Goal: Task Accomplishment & Management: Complete application form

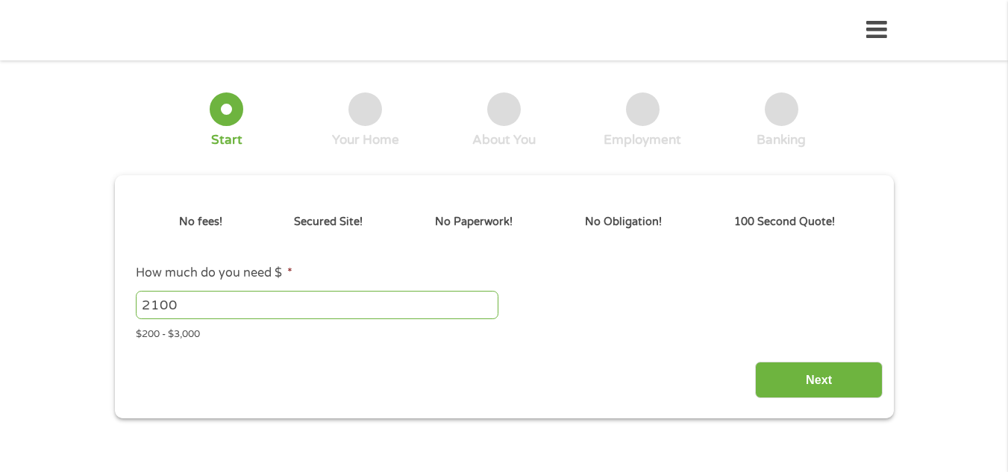
click at [536, 369] on div "Next" at bounding box center [503, 374] width 757 height 47
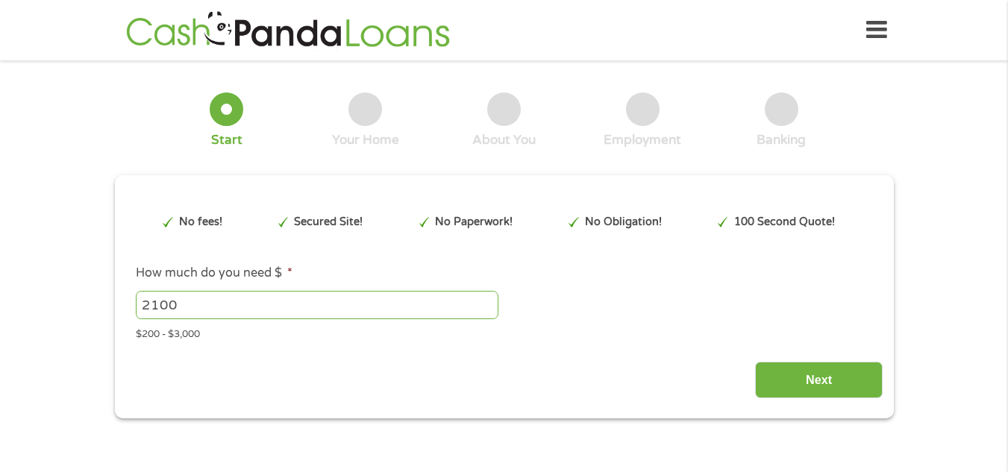
click at [536, 369] on div "Next" at bounding box center [503, 374] width 757 height 47
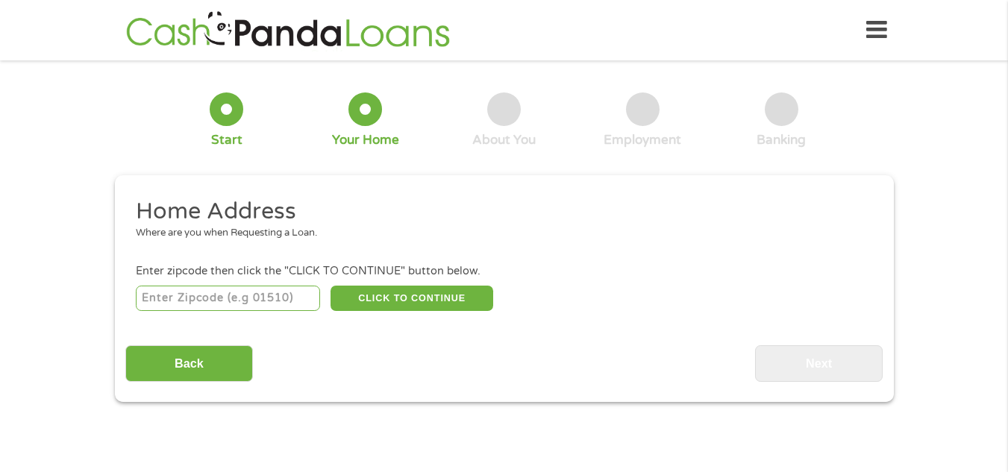
click at [289, 297] on input "number" at bounding box center [228, 298] width 184 height 25
type input "63070"
click at [243, 365] on input "Back" at bounding box center [189, 363] width 128 height 37
click at [472, 290] on button "CLICK TO CONTINUE" at bounding box center [411, 298] width 163 height 25
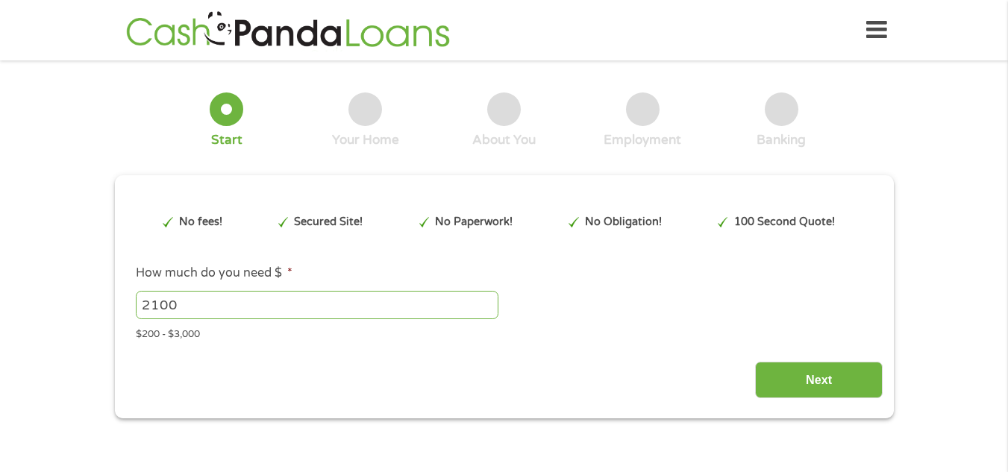
scroll to position [6, 6]
click at [781, 375] on input "Next" at bounding box center [819, 380] width 128 height 37
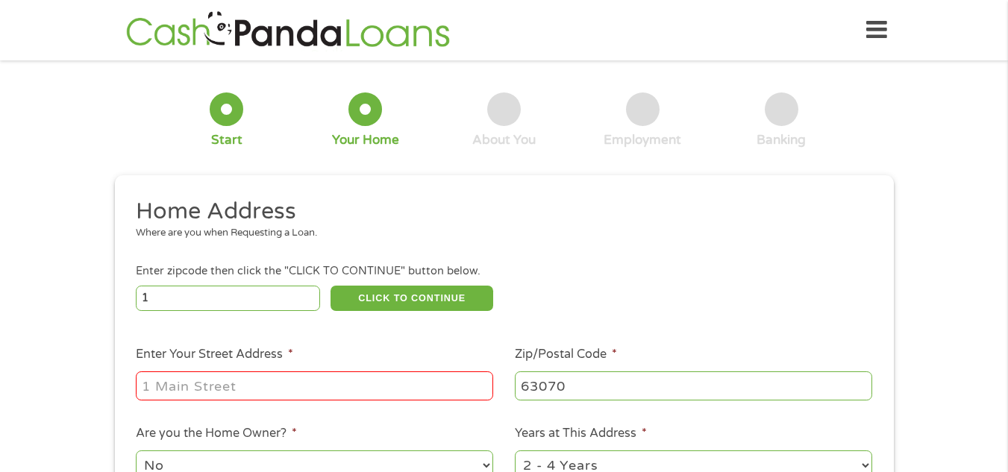
click at [307, 292] on input "1" at bounding box center [228, 298] width 184 height 25
type input "1"
type input "63070"
click at [319, 380] on input "Enter Your Street Address *" at bounding box center [314, 385] width 357 height 28
type input "10108"
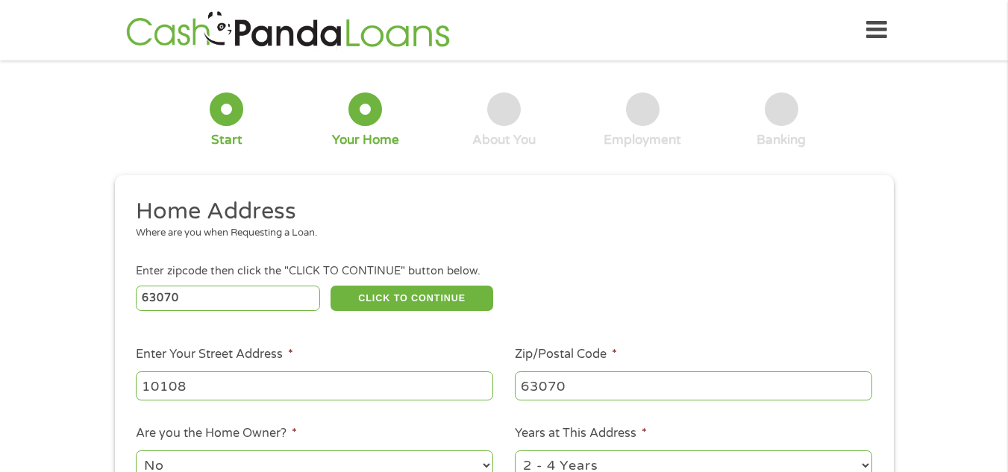
scroll to position [9, 0]
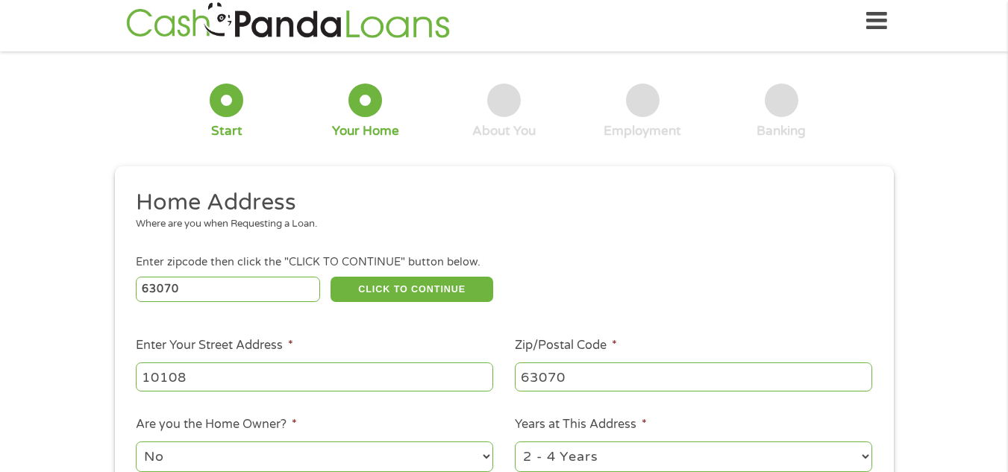
click at [589, 449] on select "1 Year or less 1 - 2 Years 2 - 4 Years Over 4 Years" at bounding box center [693, 457] width 357 height 31
select select "60months"
click at [515, 442] on select "1 Year or less 1 - 2 Years 2 - 4 Years Over 4 Years" at bounding box center [693, 457] width 357 height 31
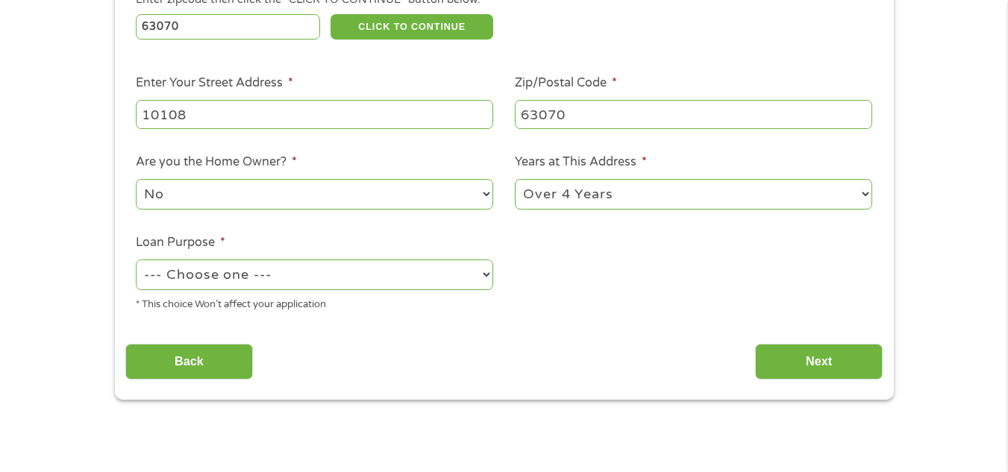
scroll to position [275, 0]
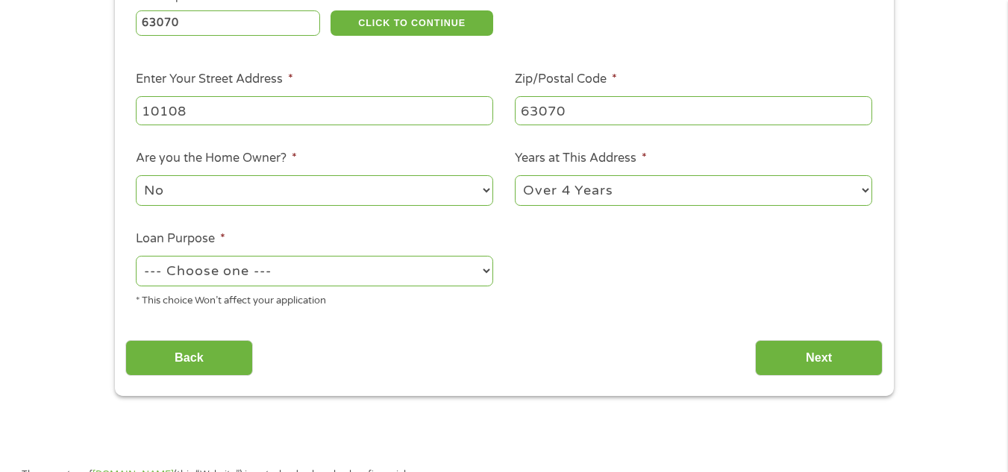
click at [488, 266] on select "--- Choose one --- Pay Bills Debt Consolidation Home Improvement Major Purchase…" at bounding box center [314, 271] width 357 height 31
select select "shorttermcash"
click at [136, 256] on select "--- Choose one --- Pay Bills Debt Consolidation Home Improvement Major Purchase…" at bounding box center [314, 271] width 357 height 31
click at [793, 341] on input "Next" at bounding box center [819, 358] width 128 height 37
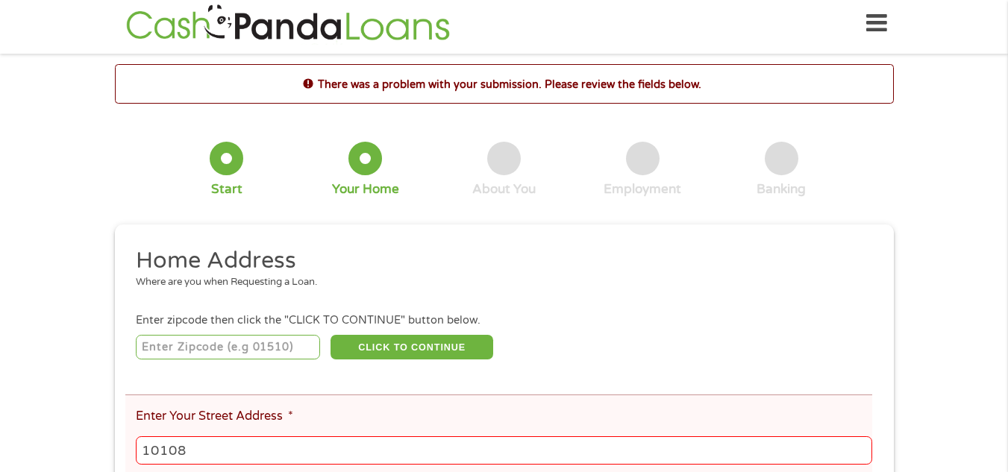
scroll to position [0, 0]
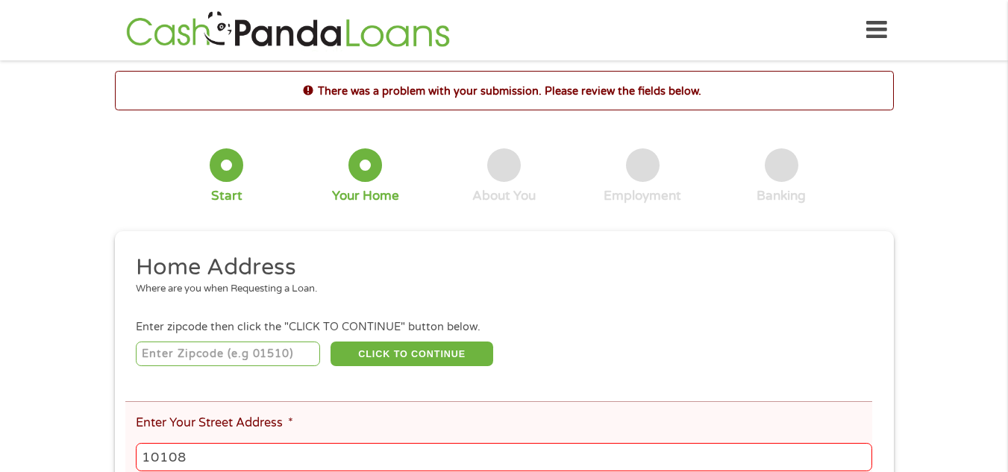
click at [306, 330] on div "Enter zipcode then click the "CLICK TO CONTINUE" button below." at bounding box center [504, 327] width 736 height 16
click at [316, 445] on input "10108" at bounding box center [504, 457] width 736 height 28
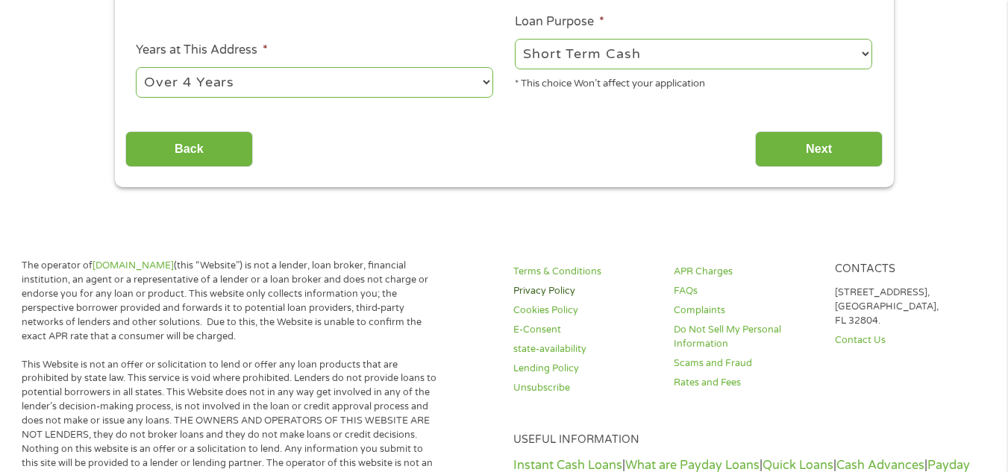
scroll to position [583, 0]
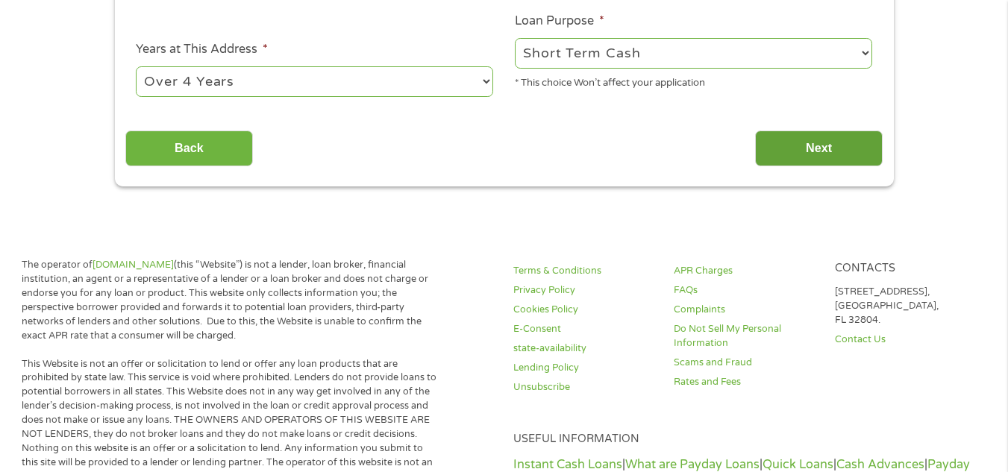
type input "10108 blackberry trails"
click at [800, 138] on input "Next" at bounding box center [819, 149] width 128 height 37
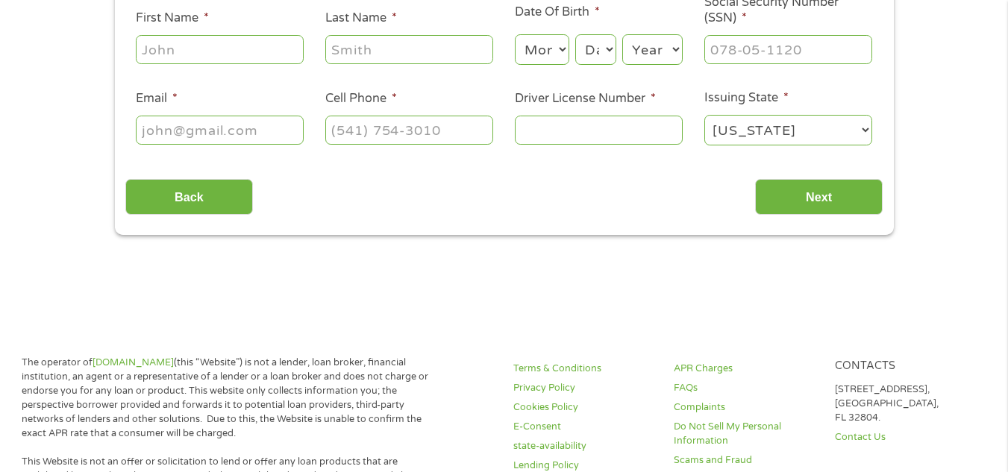
scroll to position [0, 0]
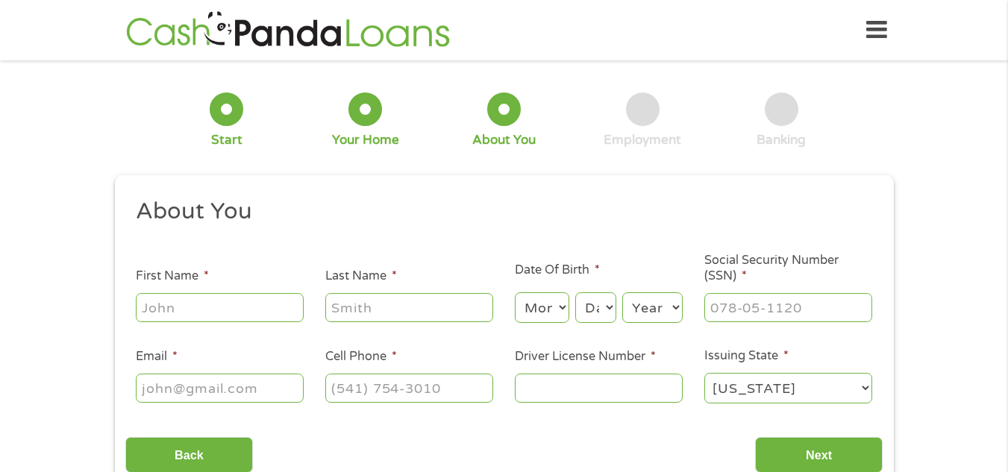
click at [266, 318] on input "First Name *" at bounding box center [220, 307] width 168 height 28
type input "[PERSON_NAME]"
click at [563, 314] on select "Month 1 2 3 4 5 6 7 8 9 10 11 12" at bounding box center [542, 307] width 54 height 31
select select "8"
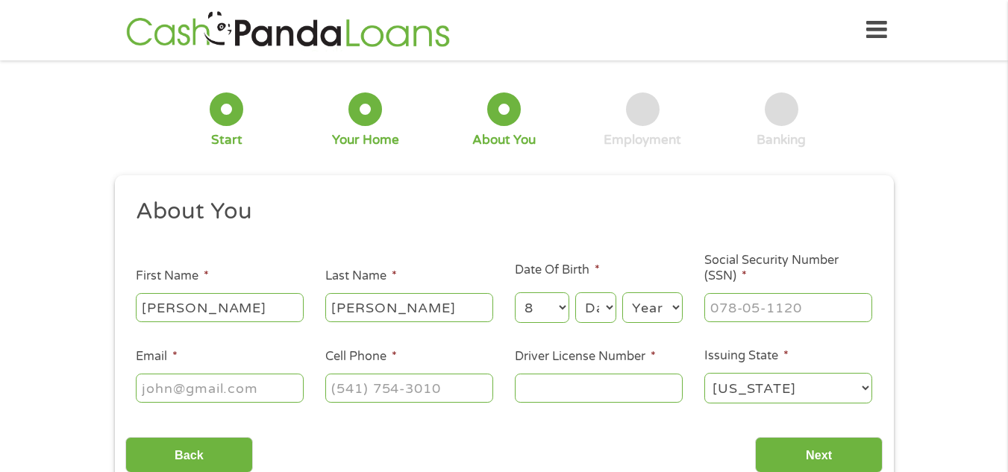
click at [515, 292] on select "Month 1 2 3 4 5 6 7 8 9 10 11 12" at bounding box center [542, 307] width 54 height 31
click at [596, 295] on select "Day 1 2 3 4 5 6 7 8 9 10 11 12 13 14 15 16 17 18 19 20 21 22 23 24 25 26 27 28 …" at bounding box center [595, 307] width 40 height 31
select select "1"
click at [575, 292] on select "Day 1 2 3 4 5 6 7 8 9 10 11 12 13 14 15 16 17 18 19 20 21 22 23 24 25 26 27 28 …" at bounding box center [595, 307] width 40 height 31
click at [735, 300] on input "___-__-____" at bounding box center [788, 307] width 168 height 28
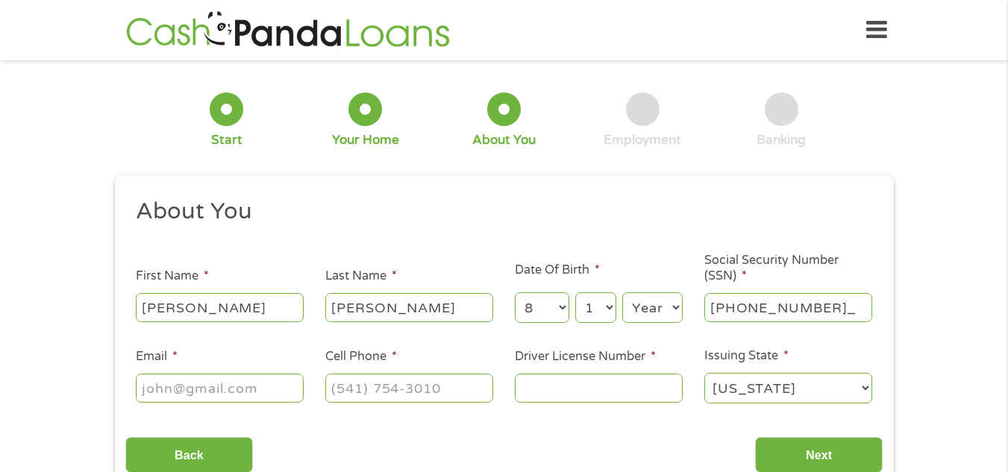
type input "486-90-4848"
click at [288, 383] on input "Email *" at bounding box center [220, 388] width 168 height 28
type input "[EMAIL_ADDRESS][DOMAIN_NAME]"
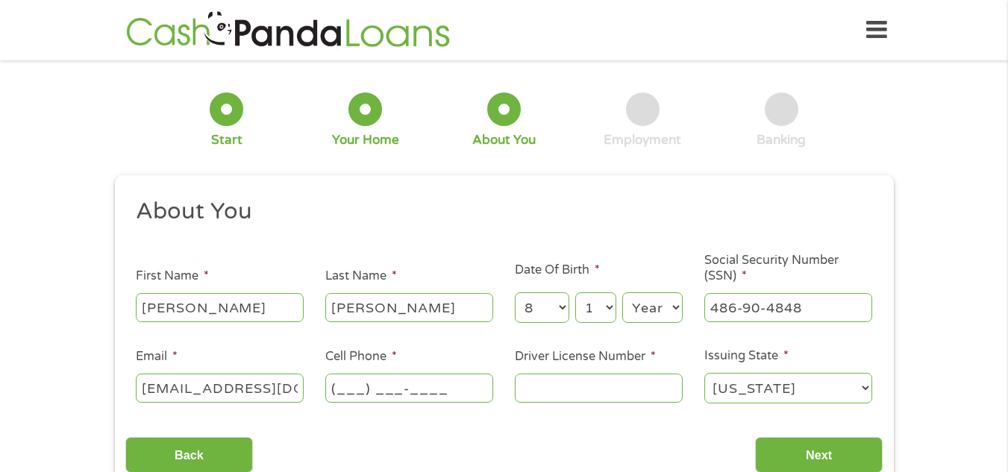
click at [340, 386] on input "(___) ___-____" at bounding box center [409, 388] width 168 height 28
type input "[PHONE_NUMBER]"
click at [574, 387] on input "Driver License Number *" at bounding box center [599, 388] width 168 height 28
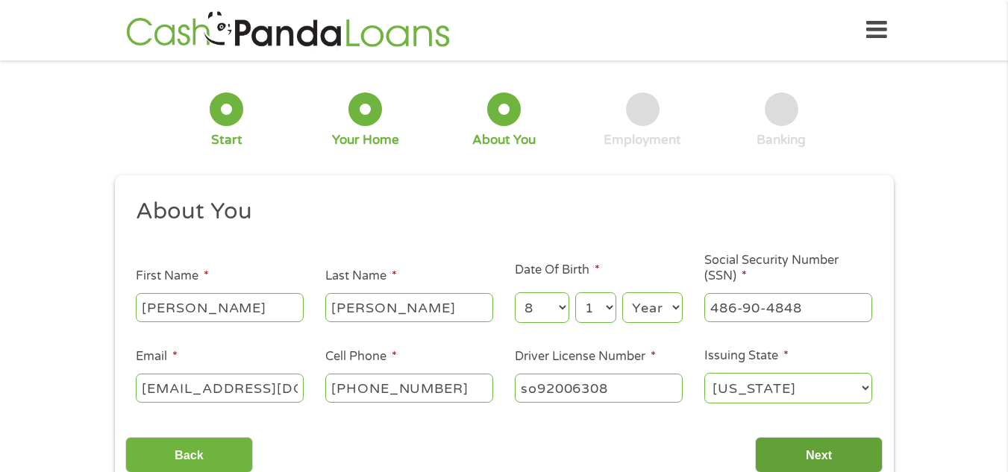
type input "so92006308"
click at [783, 457] on input "Next" at bounding box center [819, 455] width 128 height 37
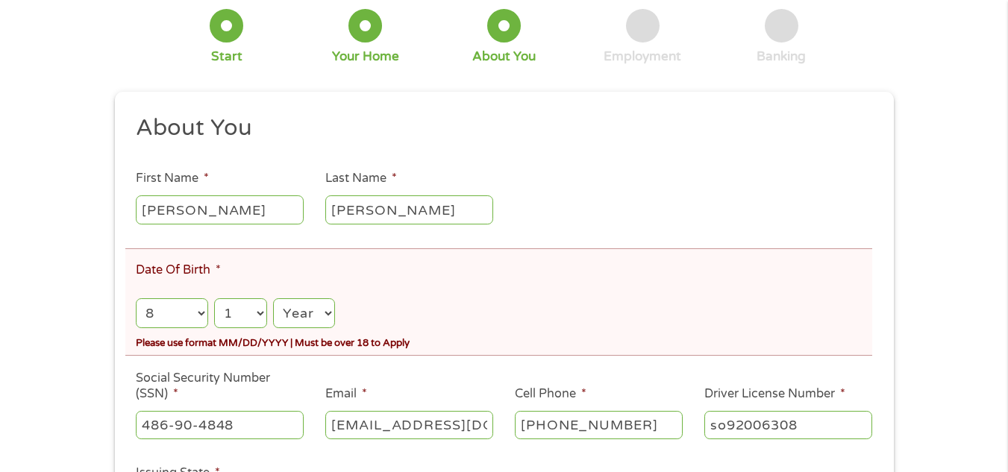
scroll to position [149, 0]
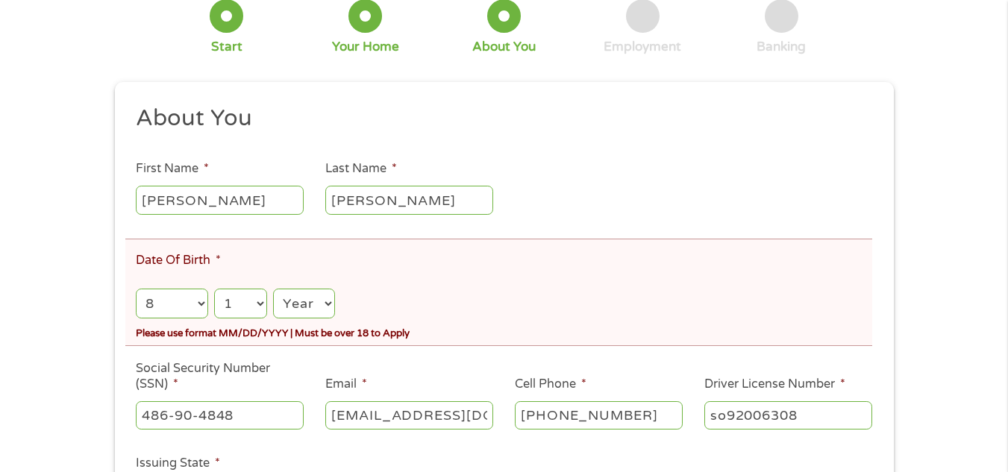
click at [331, 308] on select "Year [DATE] 2006 2005 2004 2003 2002 2001 2000 1999 1998 1997 1996 1995 1994 19…" at bounding box center [303, 304] width 61 height 31
select select "1984"
click at [273, 289] on select "Year [DATE] 2006 2005 2004 2003 2002 2001 2000 1999 1998 1997 1996 1995 1994 19…" at bounding box center [303, 304] width 61 height 31
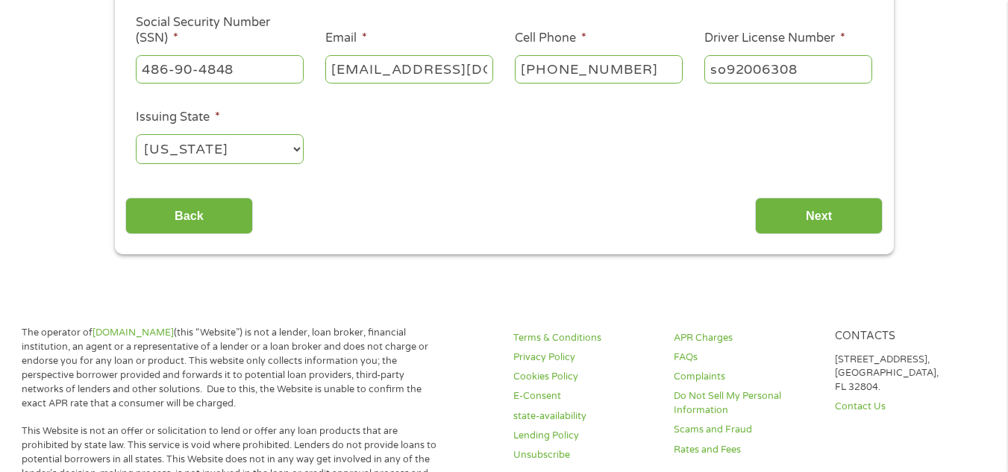
scroll to position [496, 0]
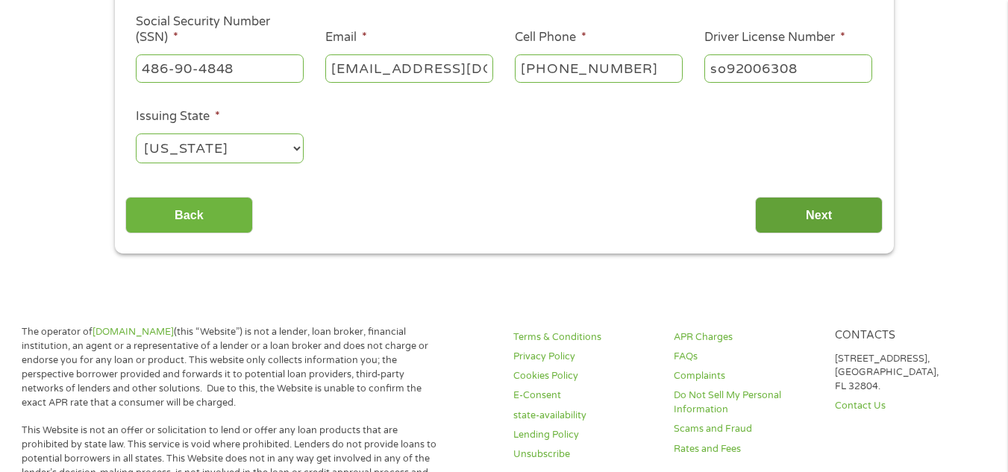
click at [777, 209] on input "Next" at bounding box center [819, 215] width 128 height 37
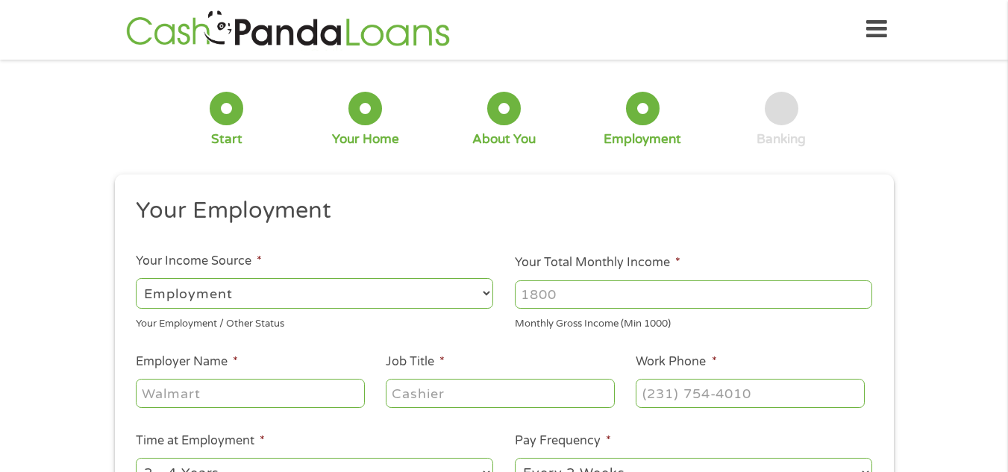
scroll to position [0, 0]
click at [444, 292] on select "--- Choose one --- Employment [DEMOGRAPHIC_DATA] Benefits" at bounding box center [314, 294] width 357 height 31
click at [136, 279] on select "--- Choose one --- Employment [DEMOGRAPHIC_DATA] Benefits" at bounding box center [314, 294] width 357 height 31
click at [545, 293] on input "Your Total Monthly Income *" at bounding box center [693, 295] width 357 height 28
click at [330, 395] on input "Employer Name *" at bounding box center [250, 394] width 228 height 28
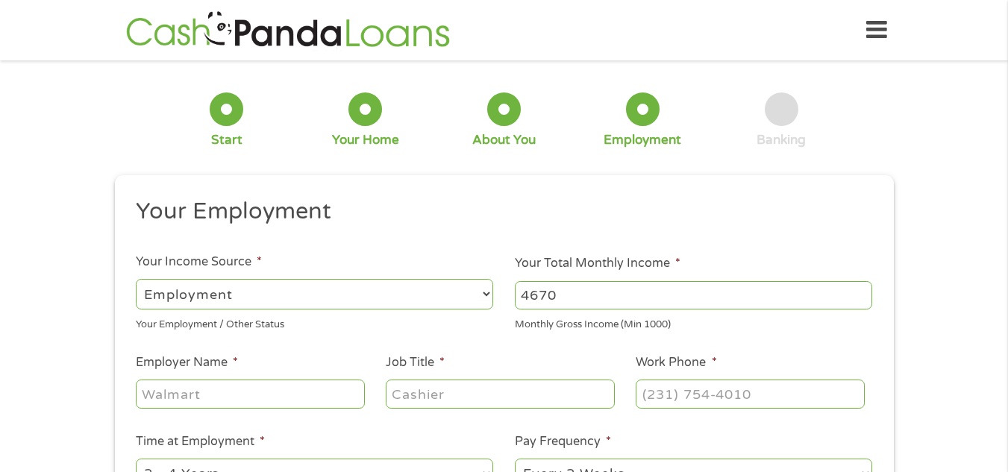
click at [527, 295] on input "4670" at bounding box center [693, 295] width 357 height 28
type input "5670"
click at [344, 396] on input "Employer Name *" at bounding box center [250, 394] width 228 height 28
type input "planet 13 entertainment"
click at [454, 395] on input "Job Title *" at bounding box center [500, 394] width 228 height 28
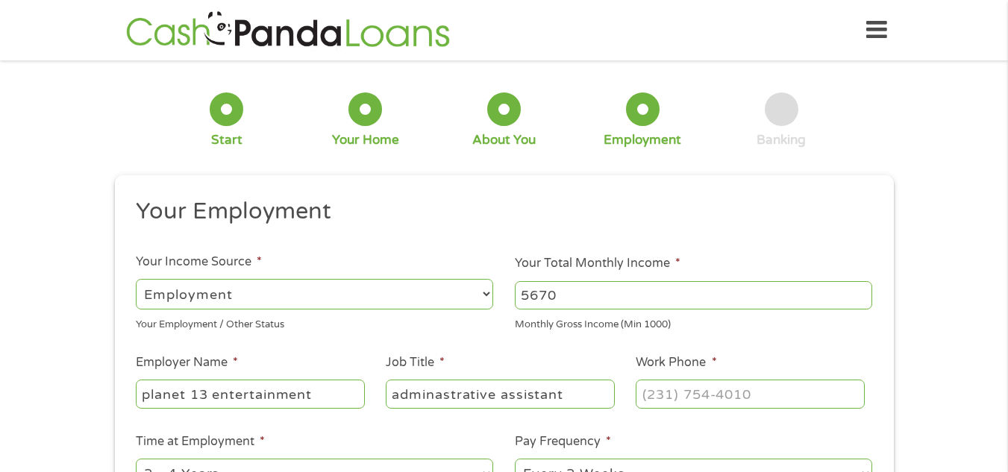
type input "adminastrative assistant"
click at [664, 395] on input "(___) ___-____" at bounding box center [750, 394] width 228 height 28
type input "[PHONE_NUMBER]"
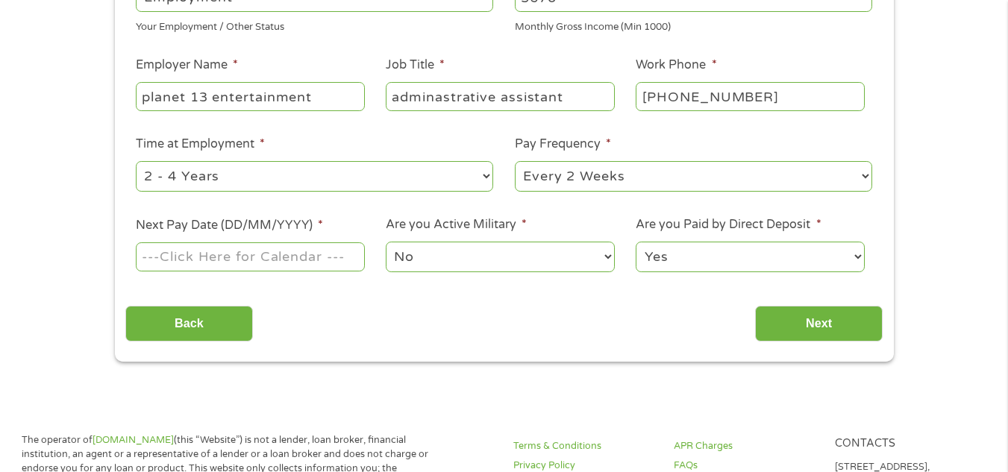
scroll to position [298, 0]
click at [488, 178] on select "--- Choose one --- 1 Year or less 1 - 2 Years 2 - 4 Years Over 4 Years" at bounding box center [314, 175] width 357 height 31
select select "60months"
click at [136, 160] on select "--- Choose one --- 1 Year or less 1 - 2 Years 2 - 4 Years Over 4 Years" at bounding box center [314, 175] width 357 height 31
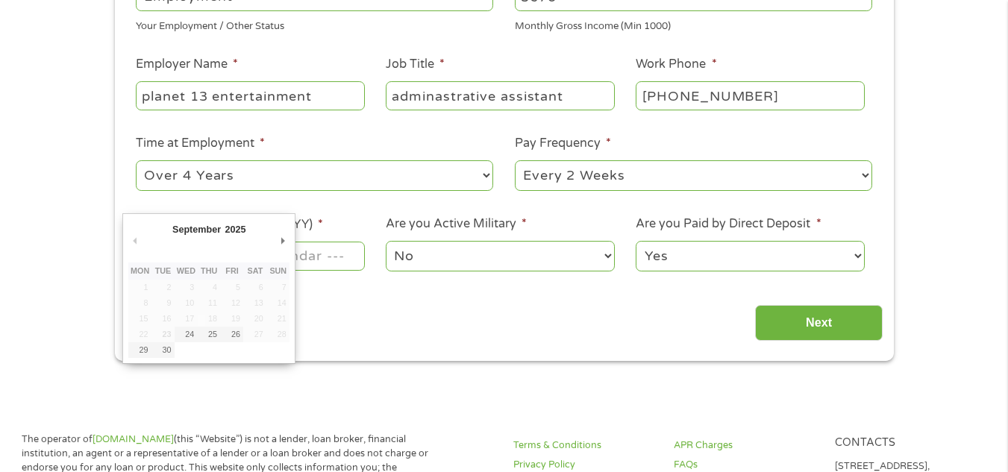
click at [355, 251] on input "Next Pay Date (DD/MM/YYYY) *" at bounding box center [250, 256] width 228 height 28
type input "[DATE]"
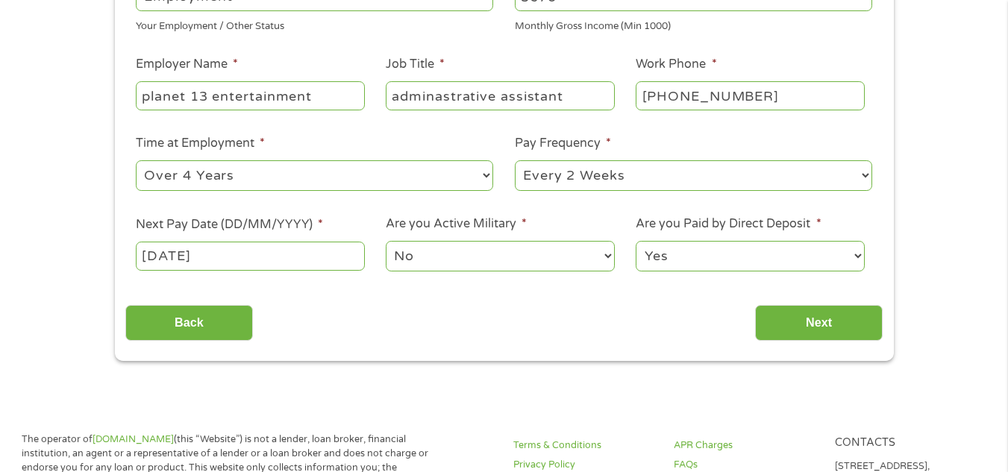
click at [851, 260] on select "Yes No" at bounding box center [750, 256] width 228 height 31
select select "0"
click at [636, 241] on select "Yes No" at bounding box center [750, 256] width 228 height 31
click at [851, 316] on input "Next" at bounding box center [819, 323] width 128 height 37
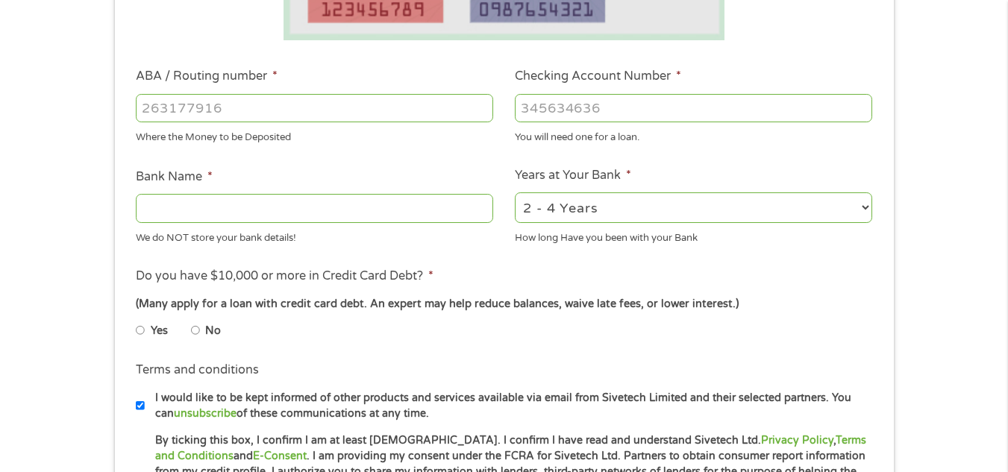
scroll to position [413, 0]
click at [412, 205] on input "Bank Name *" at bounding box center [314, 207] width 357 height 28
type input "pnc"
click at [407, 106] on input "ABA / Routing number *" at bounding box center [314, 107] width 357 height 28
type input "071921891"
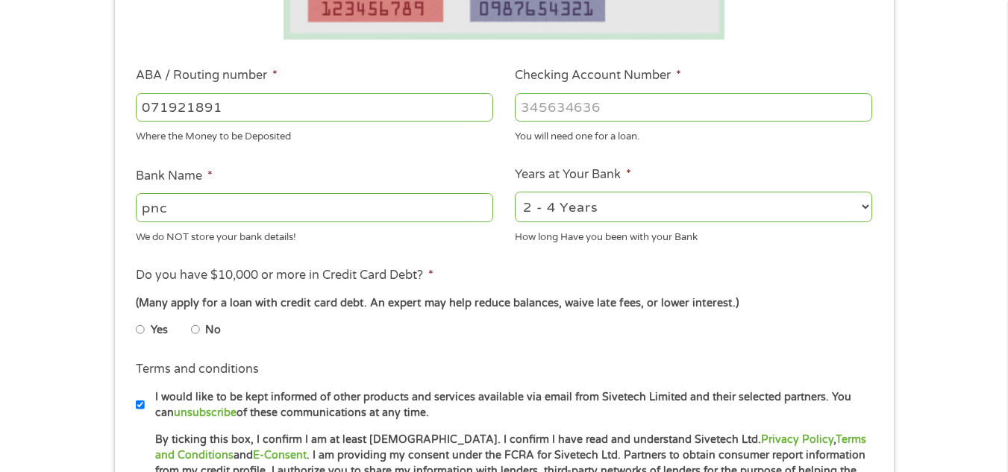
click at [534, 107] on input "Checking Account Number *" at bounding box center [693, 107] width 357 height 28
type input "PNC BANK NA"
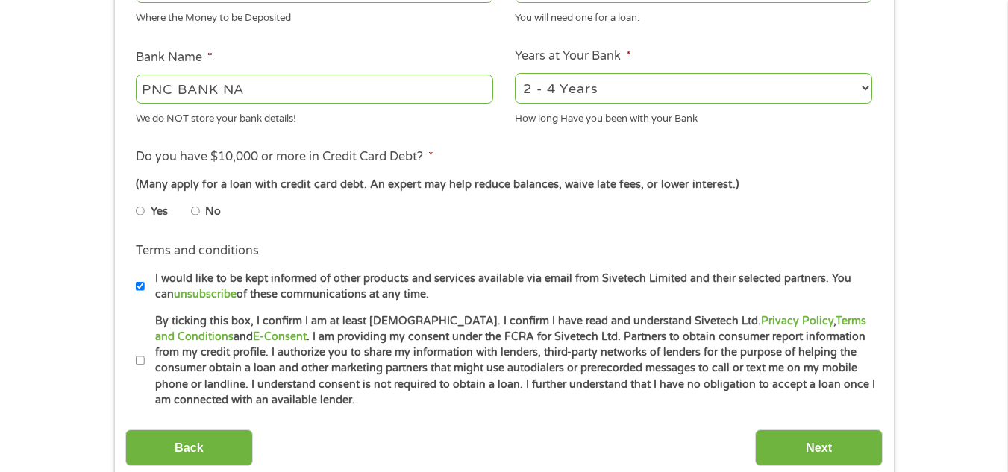
scroll to position [533, 0]
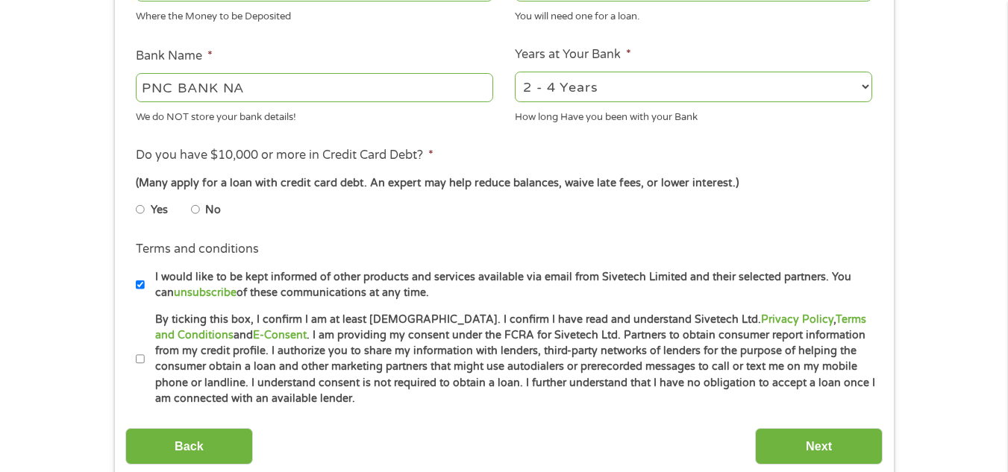
type input "476231763"
click at [196, 210] on input "No" at bounding box center [195, 210] width 9 height 24
radio input "true"
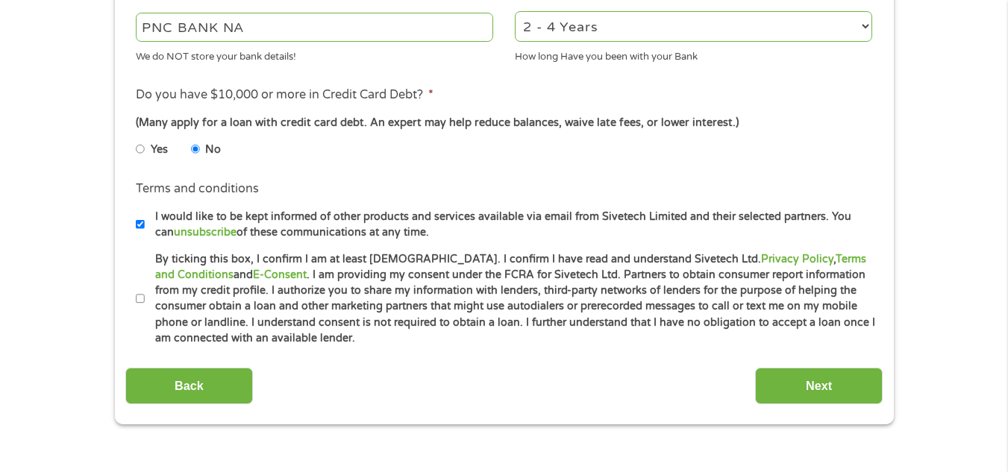
scroll to position [594, 0]
click at [138, 299] on input "By ticking this box, I confirm I am at least [DEMOGRAPHIC_DATA]. I confirm I ha…" at bounding box center [140, 298] width 9 height 24
checkbox input "true"
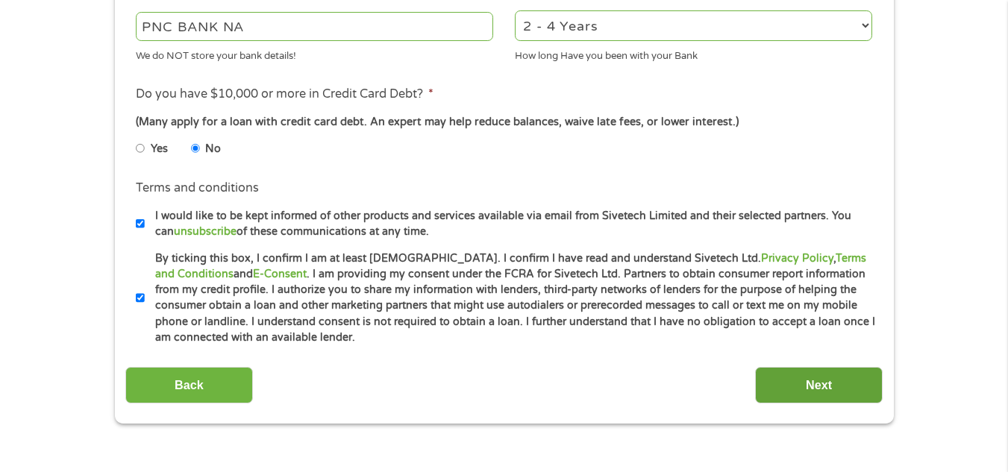
click at [793, 376] on input "Next" at bounding box center [819, 385] width 128 height 37
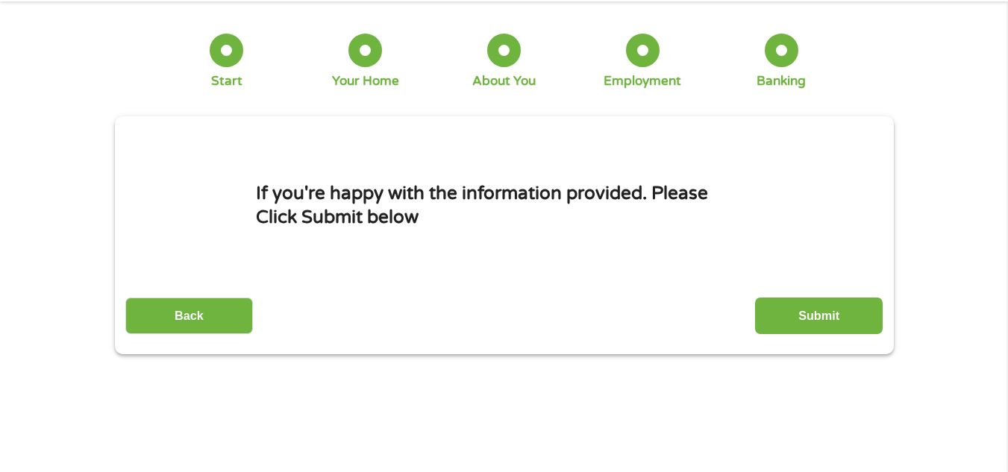
scroll to position [0, 0]
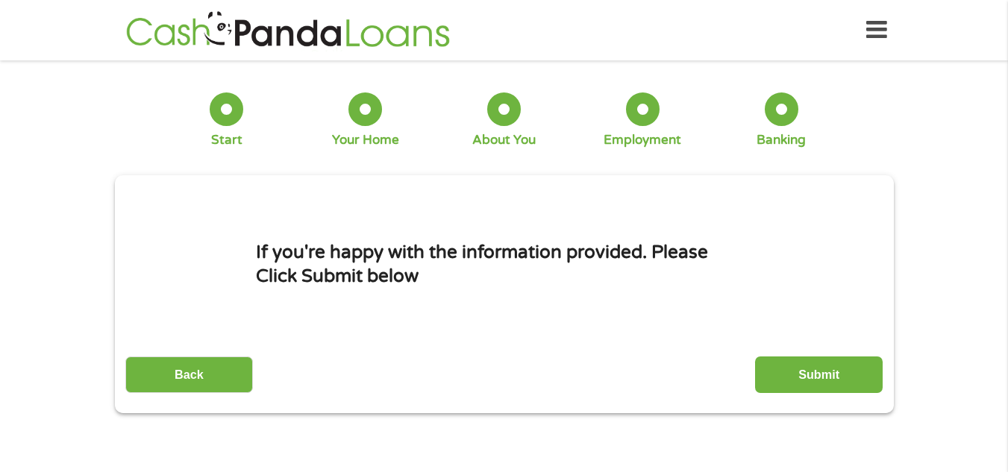
click at [793, 376] on input "Submit" at bounding box center [819, 375] width 128 height 37
click at [0, 0] on p "If you are asked to put your Card details, by any site, please read carefully w…" at bounding box center [0, 0] width 0 height 0
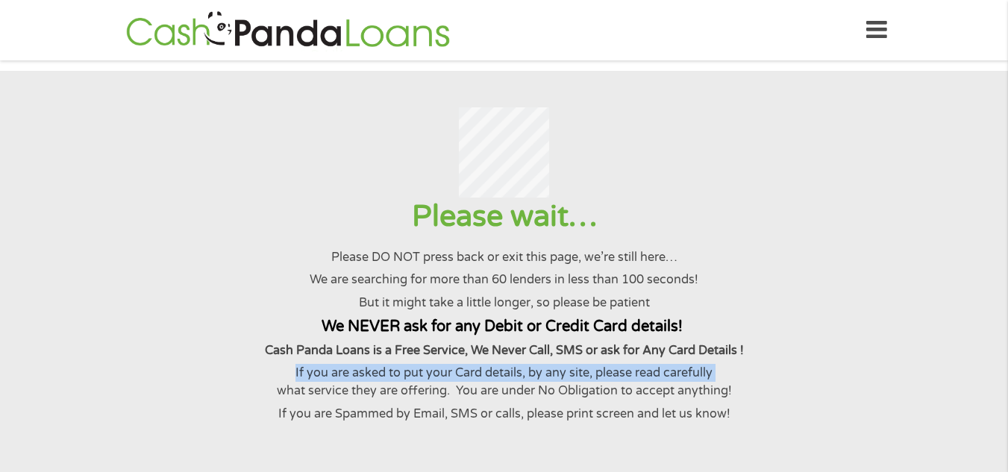
copy p "If you are asked to put your Card details, by any site, please read carefully"
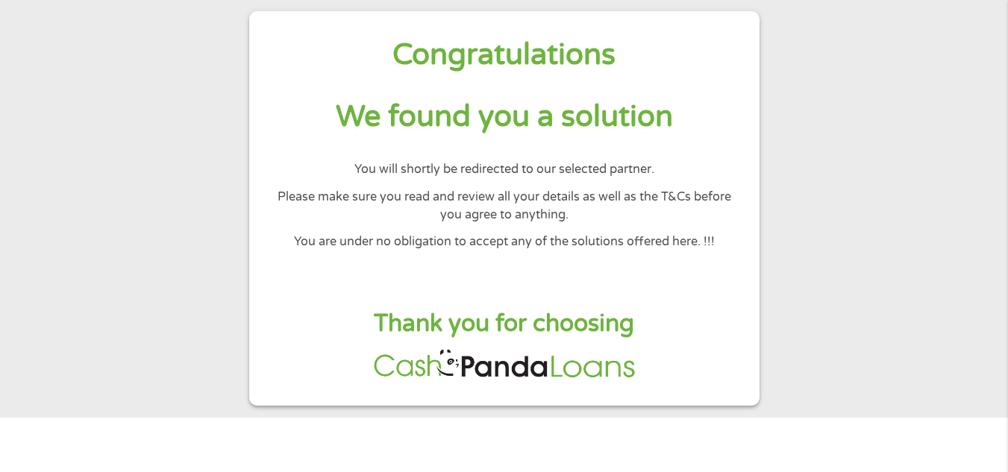
scroll to position [62, 0]
